Goal: Find contact information: Find contact information

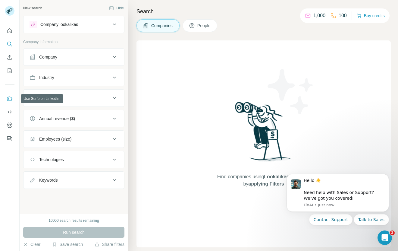
click at [8, 98] on icon "Use Surfe on LinkedIn" at bounding box center [10, 98] width 6 height 6
click at [71, 56] on div "Company" at bounding box center [70, 57] width 81 height 6
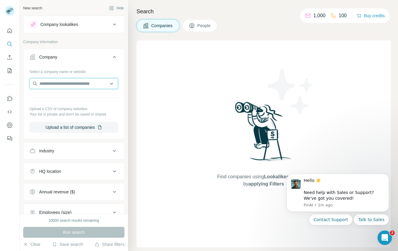
click at [68, 84] on input "text" at bounding box center [74, 83] width 89 height 11
type input "*"
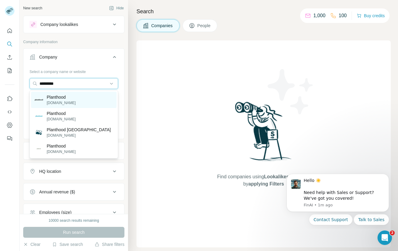
type input "*********"
click at [65, 102] on p "[DOMAIN_NAME]" at bounding box center [61, 102] width 29 height 5
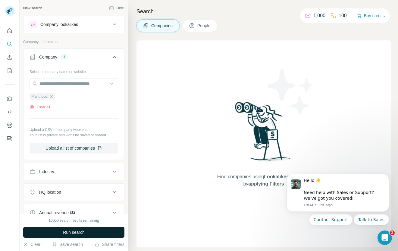
click at [80, 231] on span "Run search" at bounding box center [74, 232] width 22 height 6
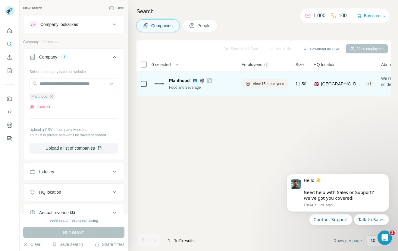
click at [177, 81] on span "Planthood" at bounding box center [179, 80] width 20 height 6
click at [263, 84] on span "View 15 employees" at bounding box center [268, 83] width 31 height 5
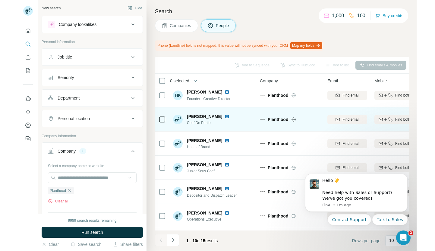
scroll to position [31, 0]
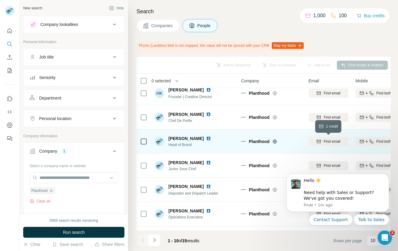
click at [331, 140] on span "Find email" at bounding box center [331, 141] width 17 height 5
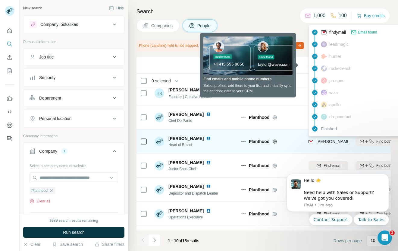
click at [332, 141] on span "[PERSON_NAME][EMAIL_ADDRESS][DOMAIN_NAME]" at bounding box center [369, 141] width 106 height 5
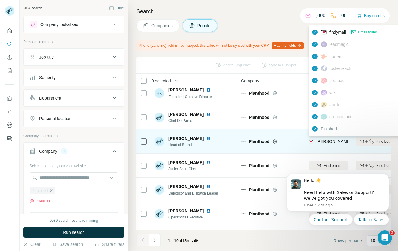
click at [339, 152] on td "[PERSON_NAME][EMAIL_ADDRESS][DOMAIN_NAME]" at bounding box center [328, 141] width 47 height 24
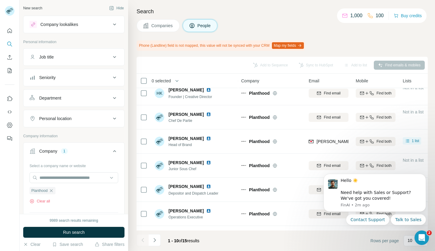
click at [325, 63] on div "Add to Sequence Sync to HubSpot Add to list Find emails & mobiles" at bounding box center [281, 65] width 285 height 11
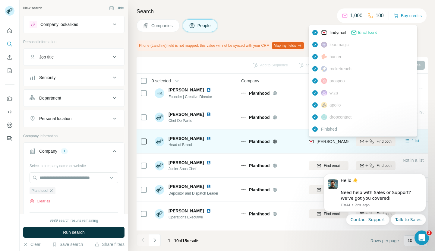
click at [317, 142] on span "[PERSON_NAME][EMAIL_ADDRESS][DOMAIN_NAME]" at bounding box center [369, 141] width 106 height 5
drag, startPoint x: 316, startPoint y: 142, endPoint x: 354, endPoint y: 143, distance: 38.9
click at [0, 0] on tr "[PERSON_NAME] Head of Brand Planthood [PERSON_NAME][EMAIL_ADDRESS][DOMAIN_NAME]…" at bounding box center [0, 0] width 0 height 0
copy tr "[PERSON_NAME][EMAIL_ADDRESS][DOMAIN_NAME]"
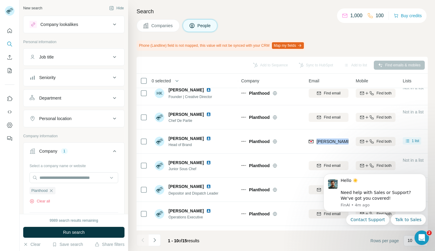
click at [291, 48] on button "Map my fields" at bounding box center [288, 45] width 32 height 7
click at [52, 191] on icon "button" at bounding box center [51, 190] width 5 height 5
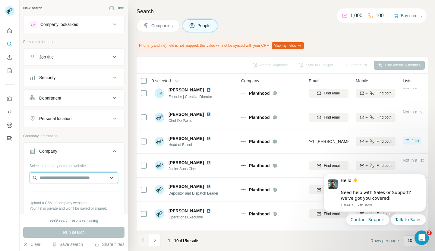
click at [54, 178] on input "text" at bounding box center [74, 177] width 89 height 11
type input "*"
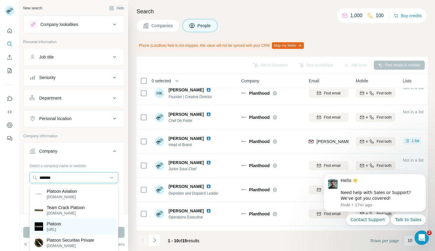
type input "*******"
click at [64, 223] on div "Platoon [URL]" at bounding box center [74, 226] width 86 height 16
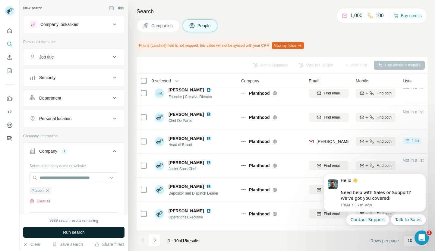
click at [73, 234] on span "Run search" at bounding box center [74, 232] width 22 height 6
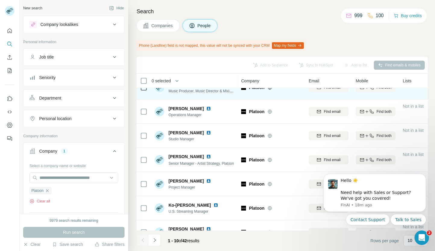
scroll to position [99, 0]
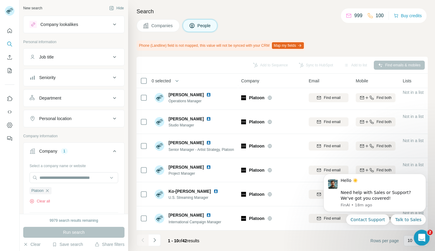
click at [398, 235] on icon "Open Intercom Messenger" at bounding box center [421, 237] width 10 height 10
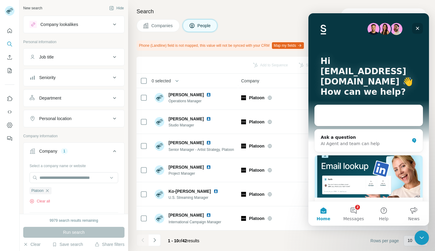
scroll to position [0, 0]
click at [398, 29] on div "Close" at bounding box center [417, 28] width 11 height 11
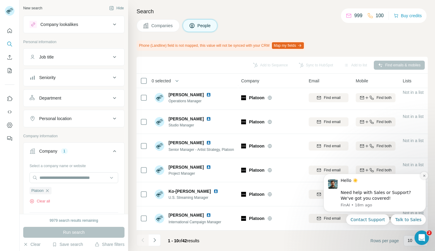
click at [398, 176] on icon "Dismiss notification" at bounding box center [423, 175] width 3 height 3
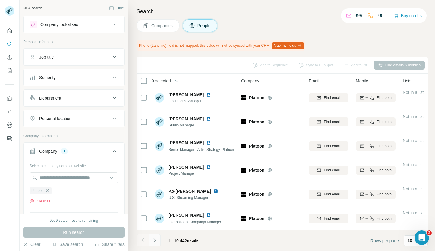
click at [154, 240] on icon "Navigate to next page" at bounding box center [154, 240] width 6 height 6
click at [155, 240] on icon "Navigate to next page" at bounding box center [154, 240] width 6 height 6
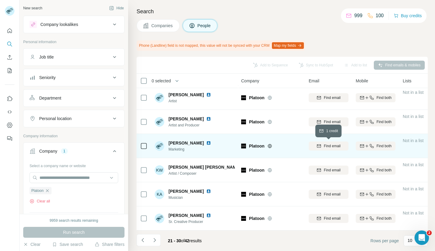
click at [333, 147] on span "Find email" at bounding box center [331, 145] width 17 height 5
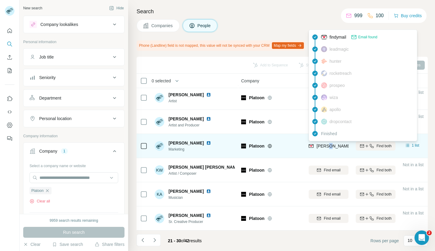
copy span "@"
click at [321, 145] on span "[PERSON_NAME][EMAIL_ADDRESS]" at bounding box center [352, 145] width 72 height 5
drag, startPoint x: 314, startPoint y: 145, endPoint x: 359, endPoint y: 149, distance: 45.7
click at [0, 0] on tr "[PERSON_NAME] Marketing Platoon [PERSON_NAME][EMAIL_ADDRESS] Find both 1 list 🇺…" at bounding box center [0, 0] width 0 height 0
click at [345, 148] on div "[PERSON_NAME][EMAIL_ADDRESS]" at bounding box center [352, 146] width 72 height 6
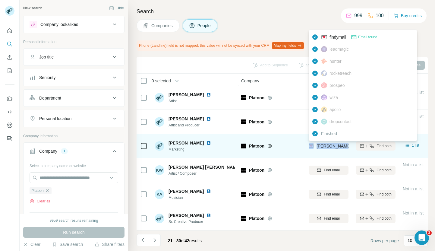
drag, startPoint x: 349, startPoint y: 147, endPoint x: 313, endPoint y: 147, distance: 35.8
click at [313, 147] on td "[PERSON_NAME][EMAIL_ADDRESS]" at bounding box center [328, 146] width 47 height 24
copy div "[PERSON_NAME][EMAIL_ADDRESS]"
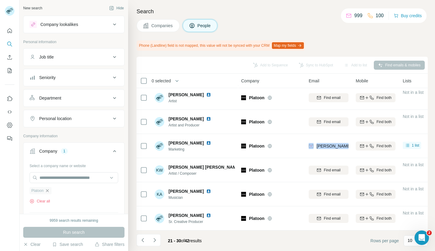
click at [48, 190] on icon "button" at bounding box center [47, 190] width 5 height 5
click at [51, 175] on input "text" at bounding box center [74, 177] width 89 height 11
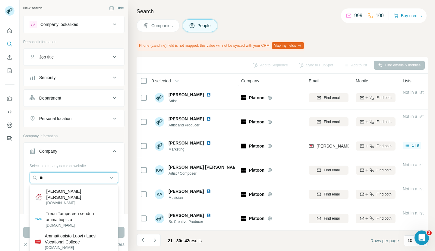
type input "*"
type input "*****"
